Goal: Task Accomplishment & Management: Manage account settings

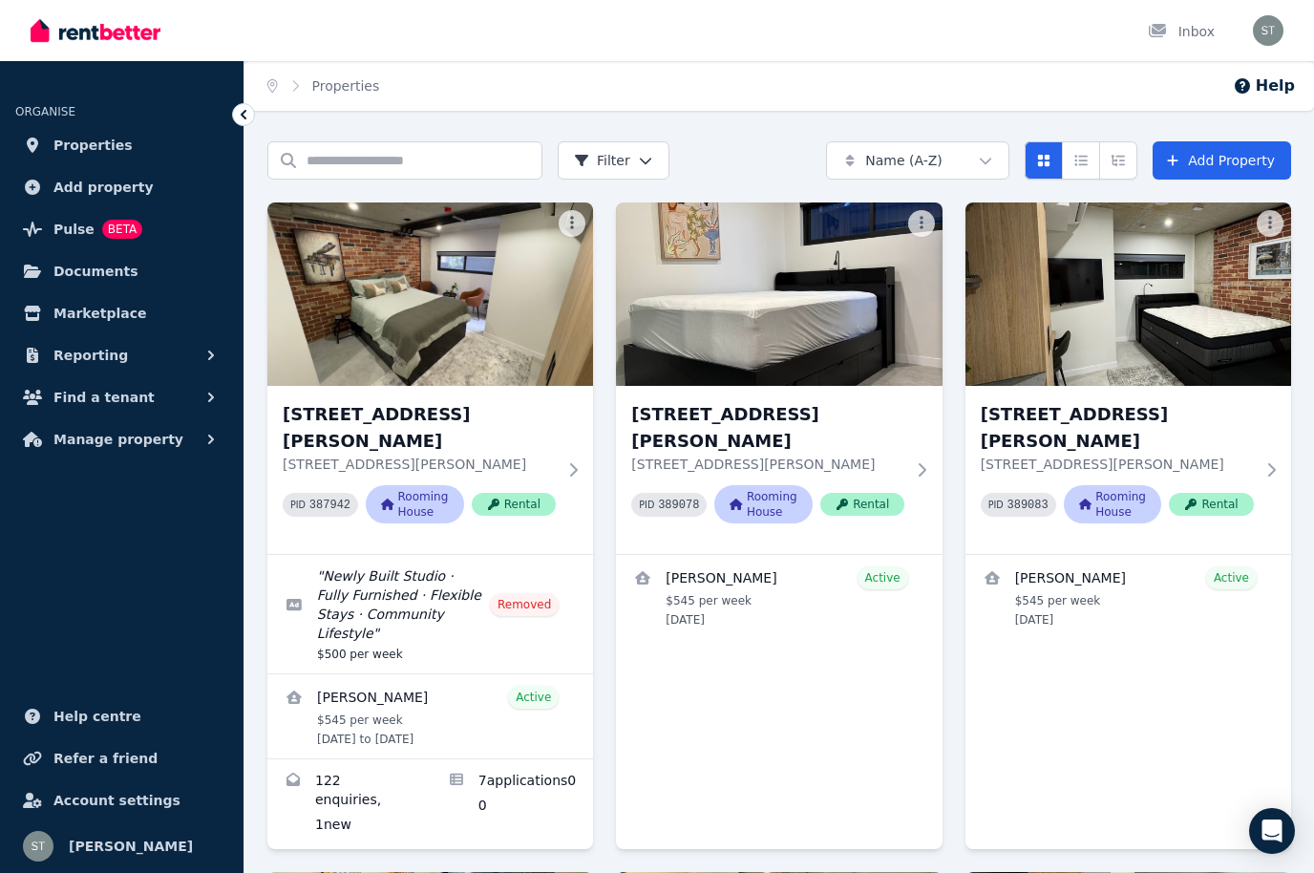
click at [414, 571] on link "Edit listing: Newly Built Studio · Fully Furnished · Flexible Stays · Community…" at bounding box center [430, 614] width 326 height 118
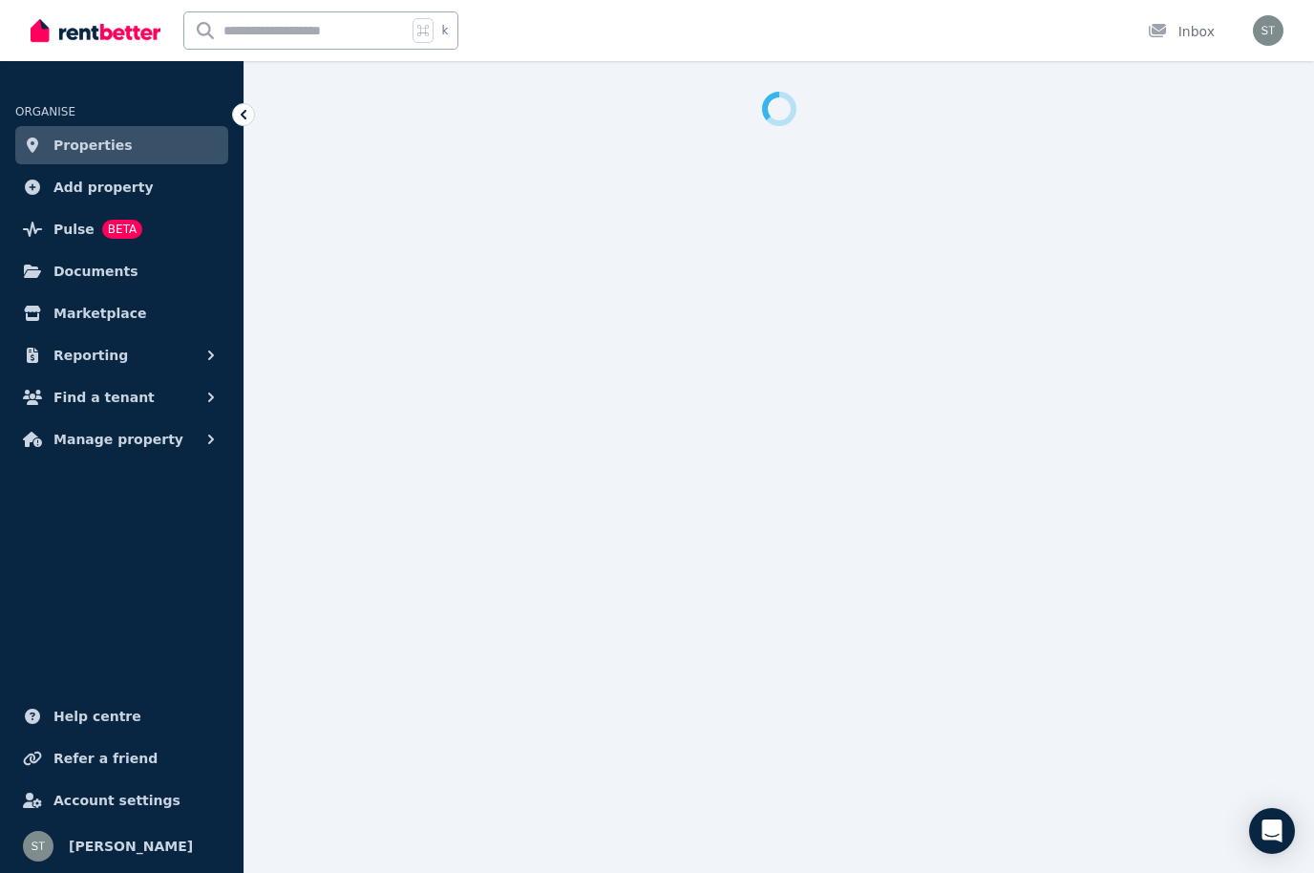
select select "**********"
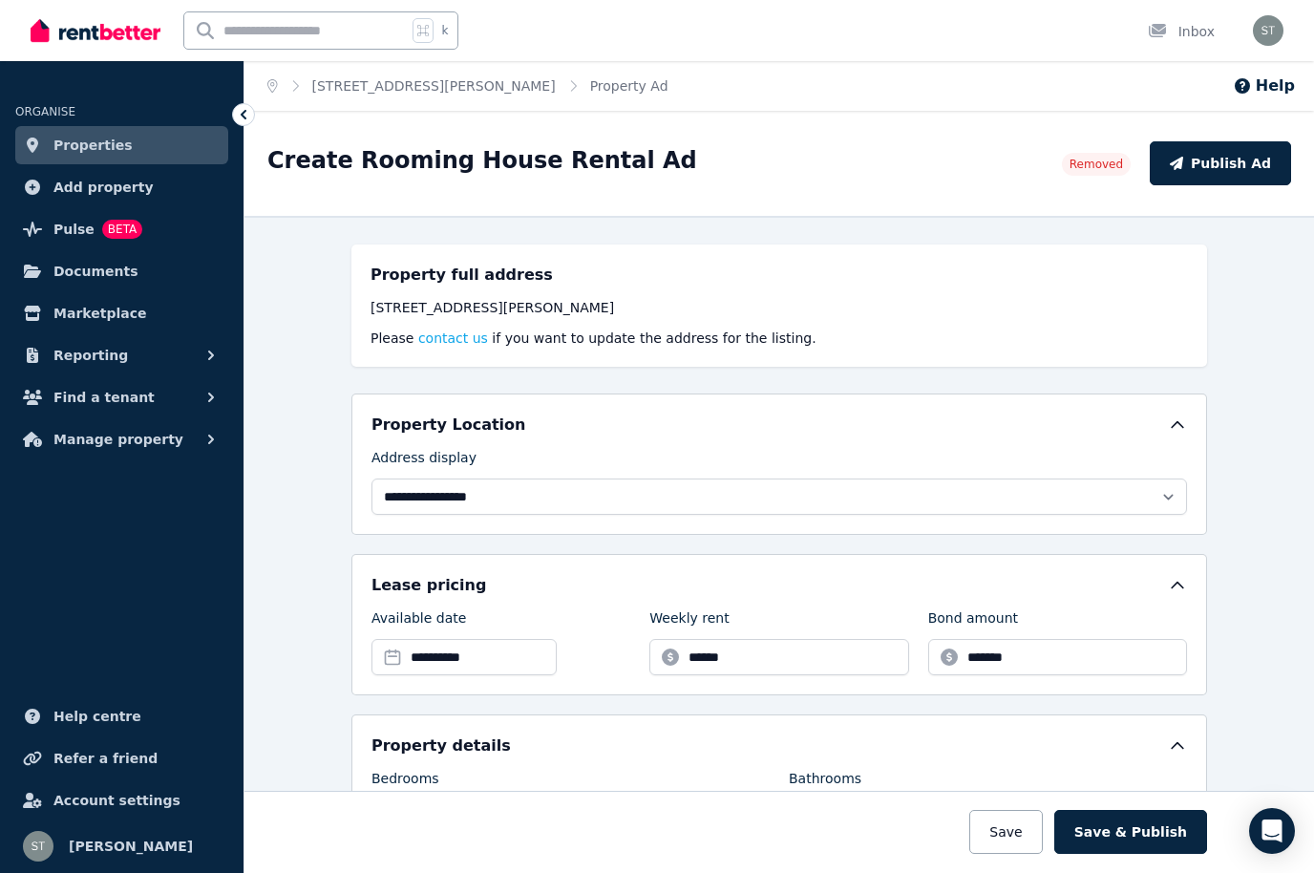
click at [116, 139] on span "Properties" at bounding box center [92, 145] width 79 height 23
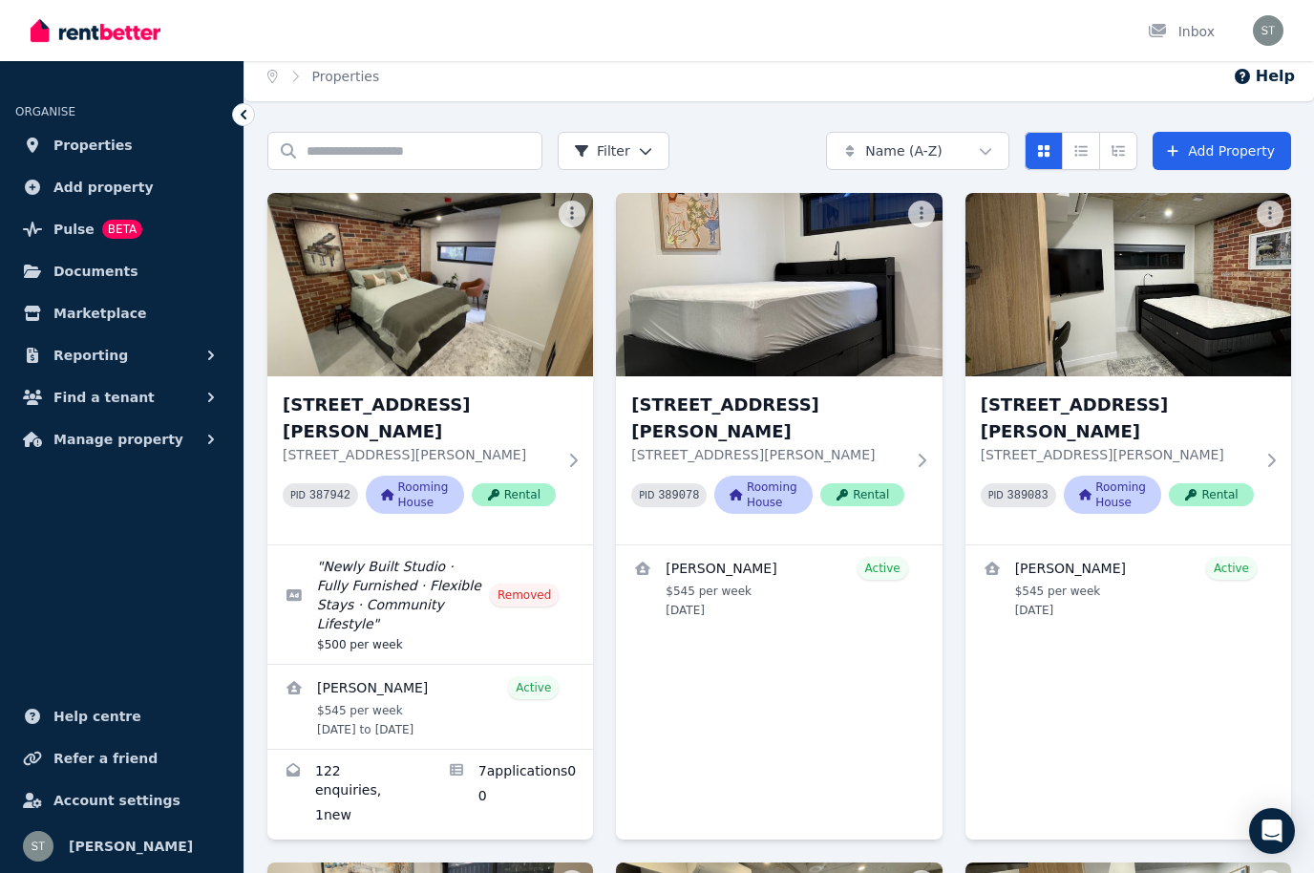
click at [396, 561] on link "Edit listing: Newly Built Studio · Fully Furnished · Flexible Stays · Community…" at bounding box center [430, 604] width 326 height 118
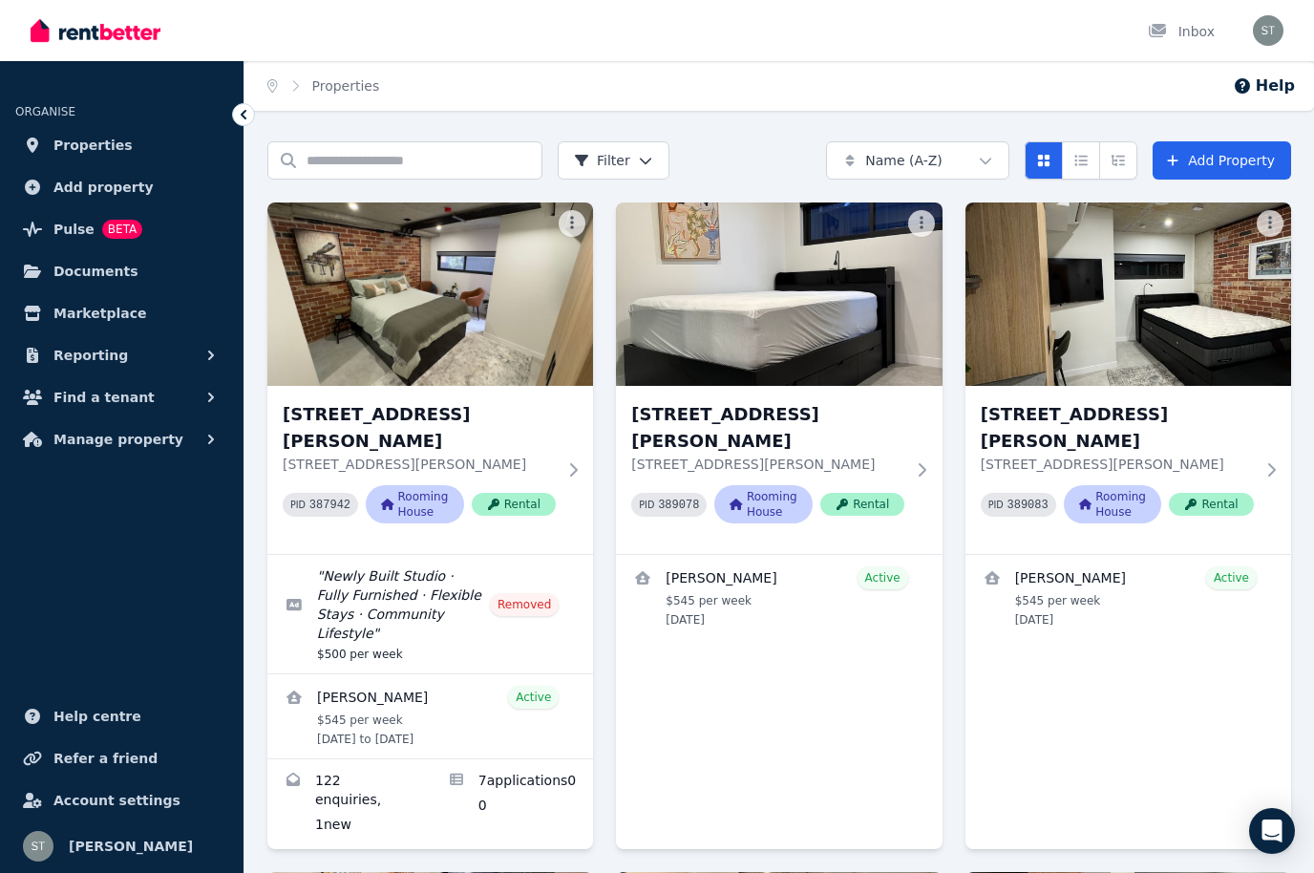
select select "**********"
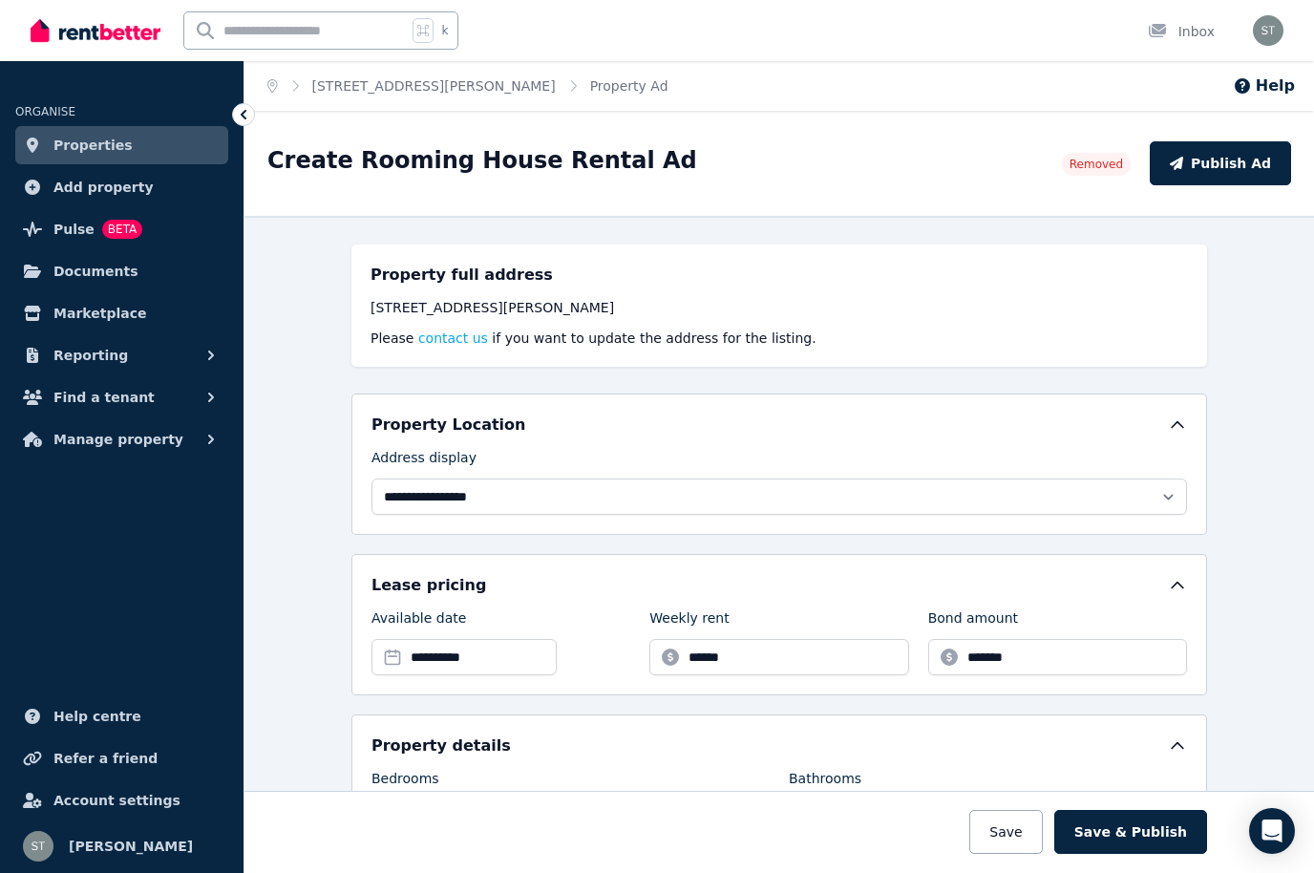
click at [561, 861] on div at bounding box center [779, 831] width 1718 height 82
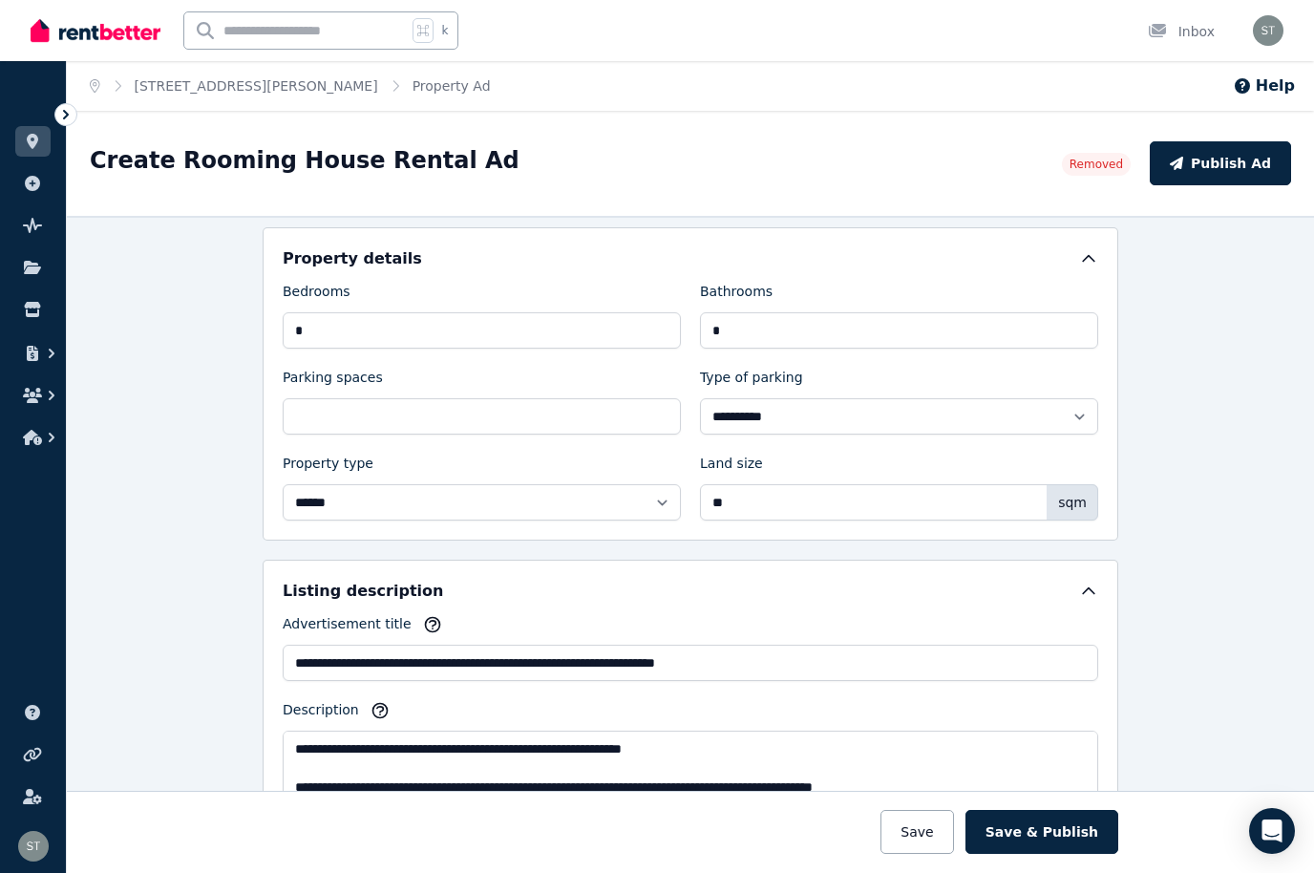
scroll to position [487, 0]
click at [40, 144] on icon at bounding box center [32, 141] width 19 height 15
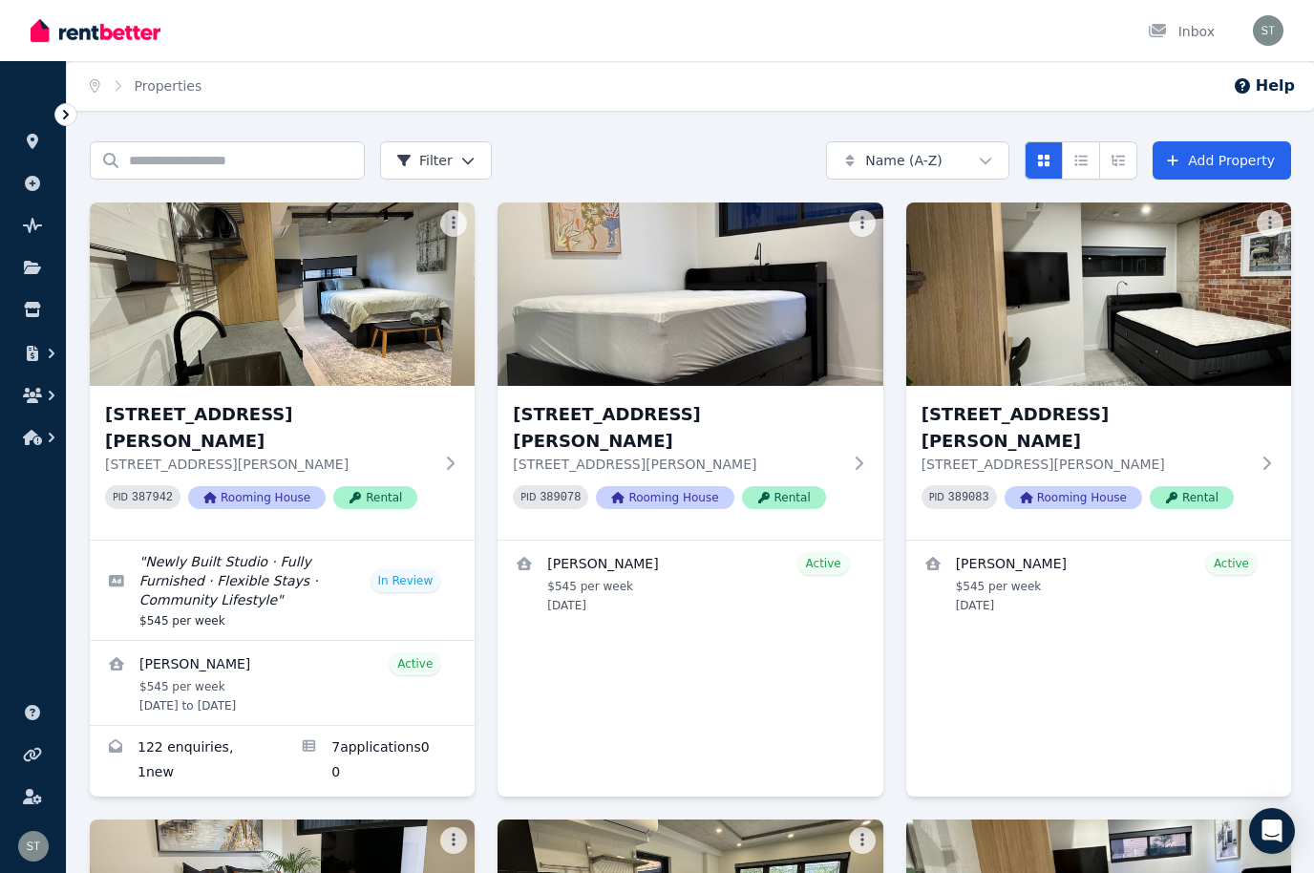
click at [37, 353] on icon "button" at bounding box center [32, 353] width 11 height 15
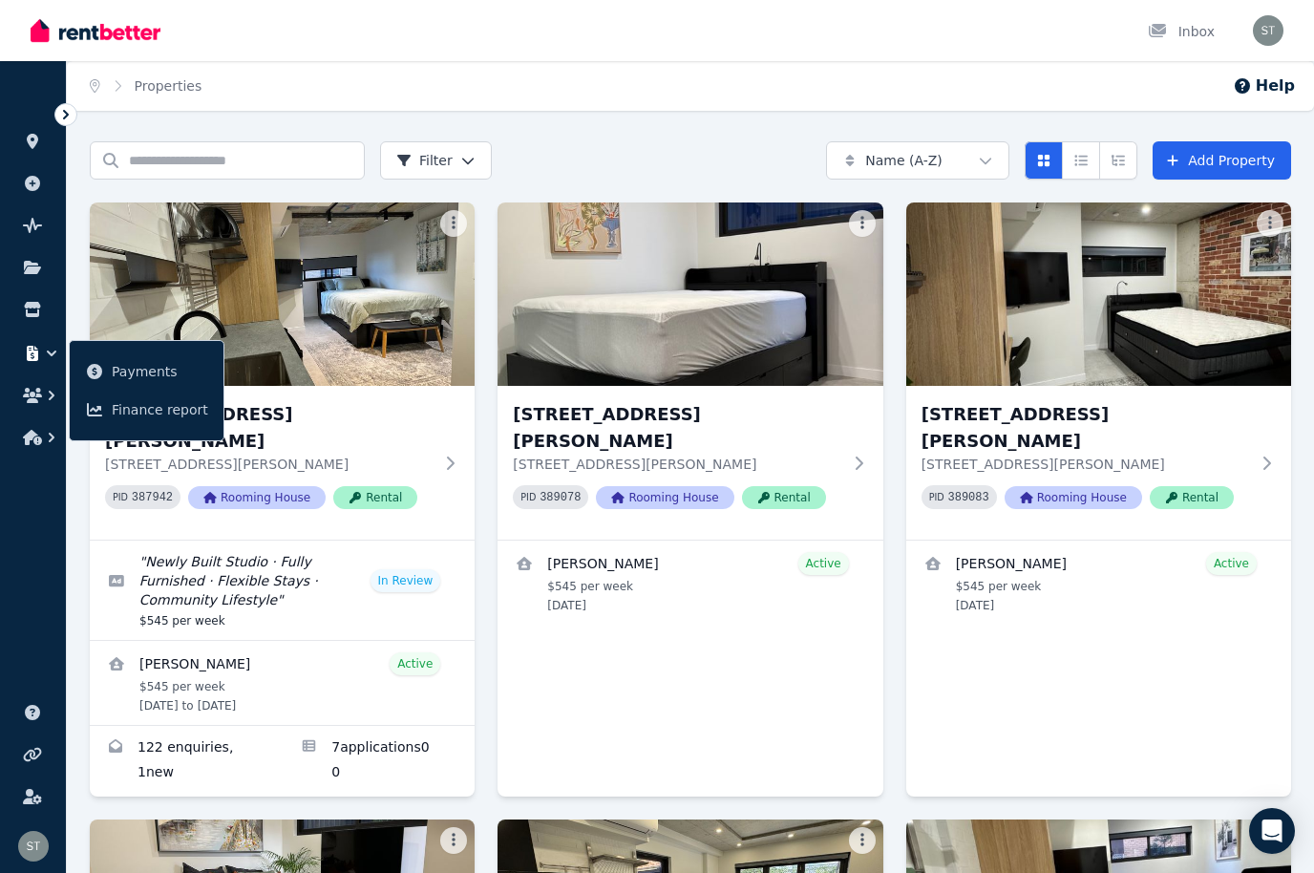
click at [153, 371] on span "Payments" at bounding box center [160, 371] width 96 height 23
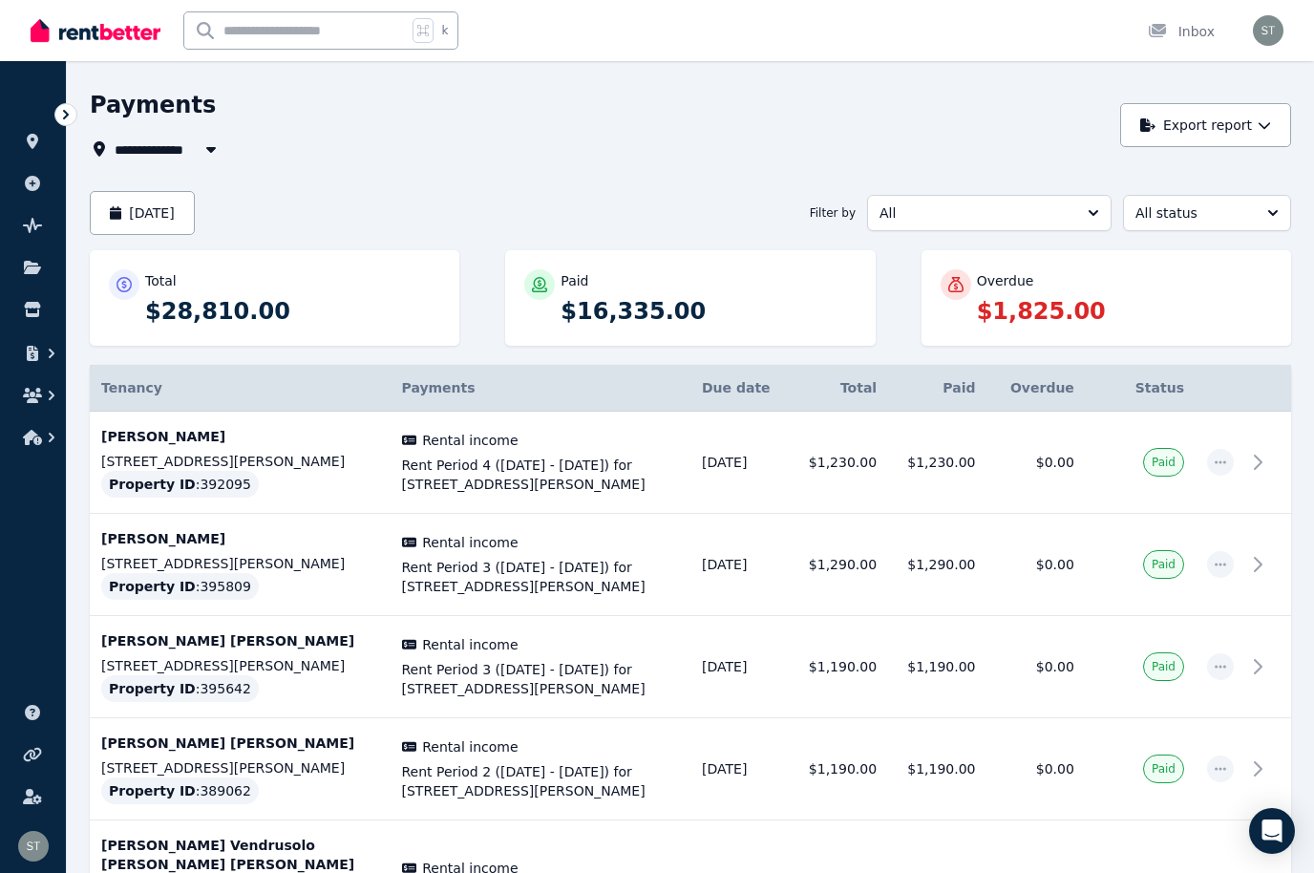
scroll to position [51, 0]
